Goal: Navigation & Orientation: Find specific page/section

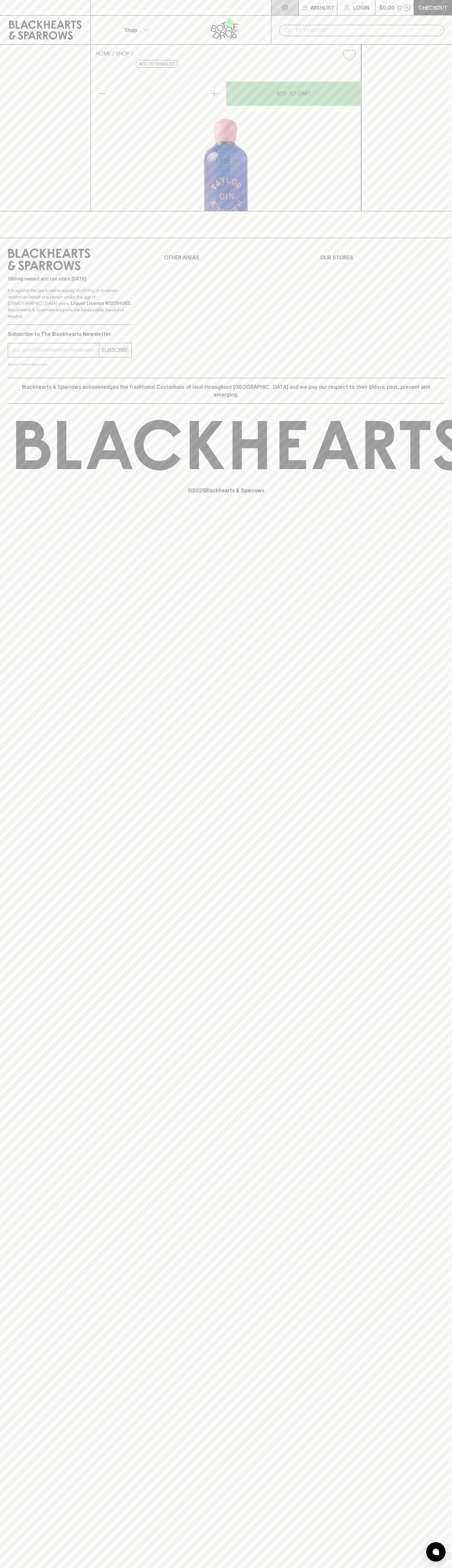
click at [280, 12] on link at bounding box center [284, 7] width 27 height 15
click at [442, 210] on div "HOME SHOP [PERSON_NAME] & [PERSON_NAME] $25.00 Add to wishlist No Further Disco…" at bounding box center [226, 128] width 452 height 167
click at [158, 1567] on html "⠀ ⠀ Wishlist Login $0.00 0 Checkout Shop ​ HOME SHOP [PERSON_NAME] & [PERSON_NA…" at bounding box center [226, 784] width 452 height 1568
click at [30, 199] on div "HOME SHOP [PERSON_NAME] & [PERSON_NAME] $25.00 Add to wishlist No Further Disco…" at bounding box center [226, 128] width 452 height 167
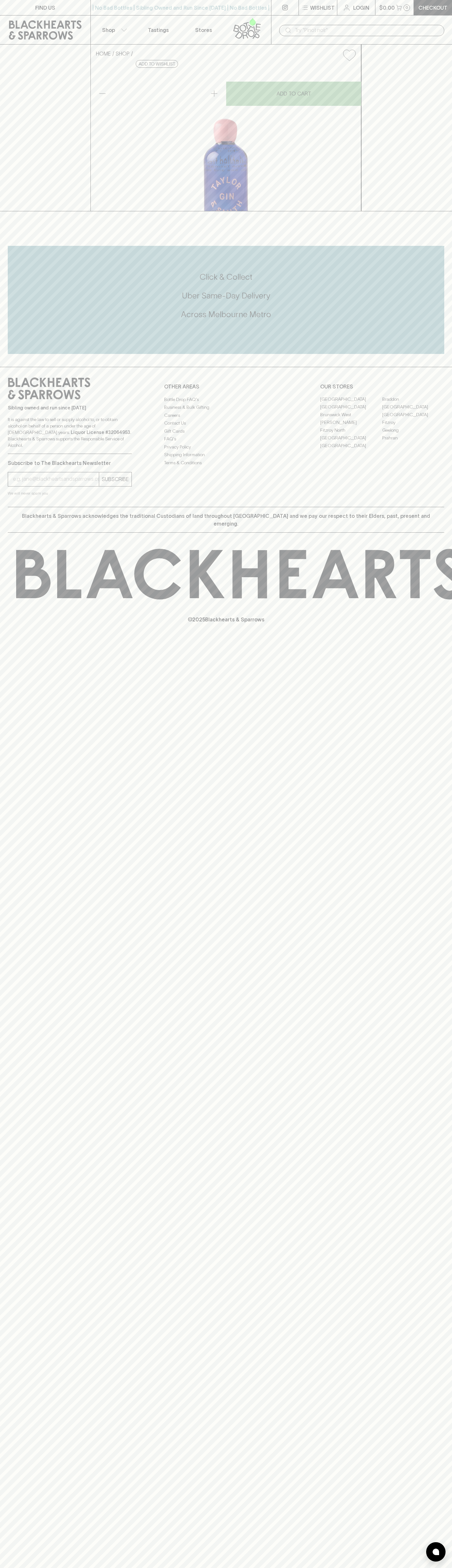
click at [413, 427] on link "Fitzroy" at bounding box center [413, 422] width 62 height 8
